Goal: Task Accomplishment & Management: Manage account settings

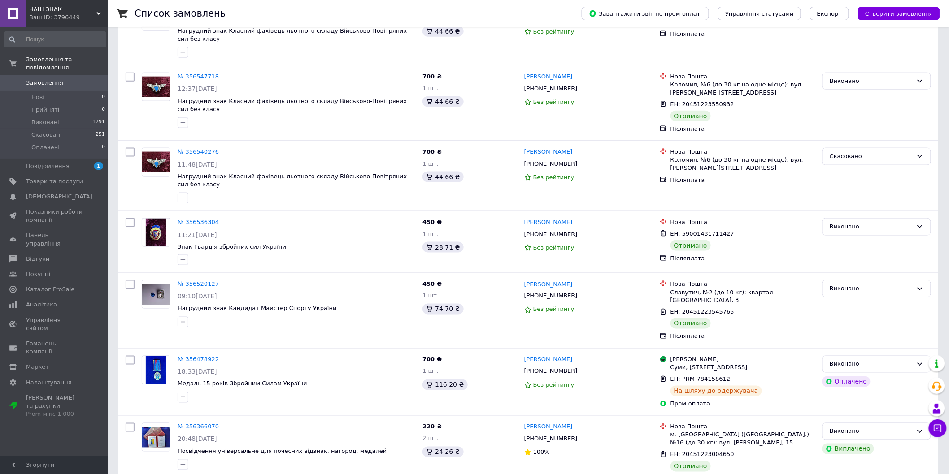
scroll to position [16, 0]
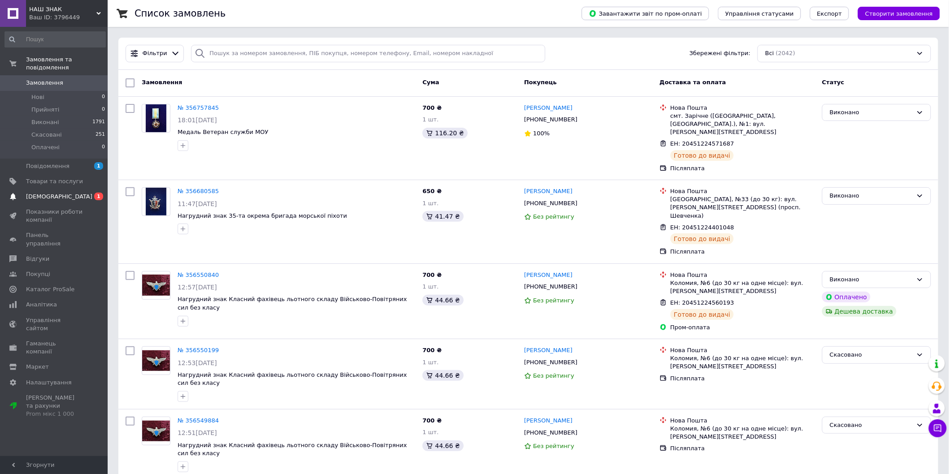
click at [46, 193] on span "[DEMOGRAPHIC_DATA]" at bounding box center [59, 197] width 66 height 8
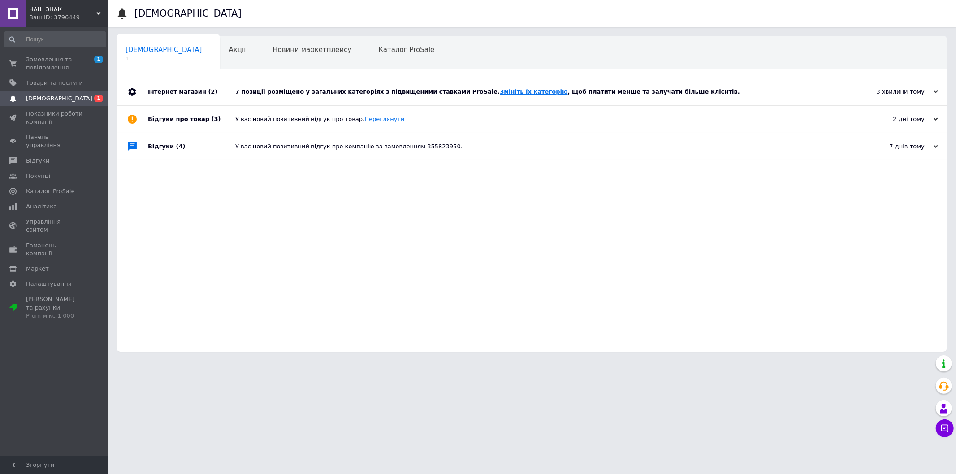
click at [500, 93] on link "Змініть їх категорію" at bounding box center [534, 91] width 68 height 7
